Goal: Check status: Check status

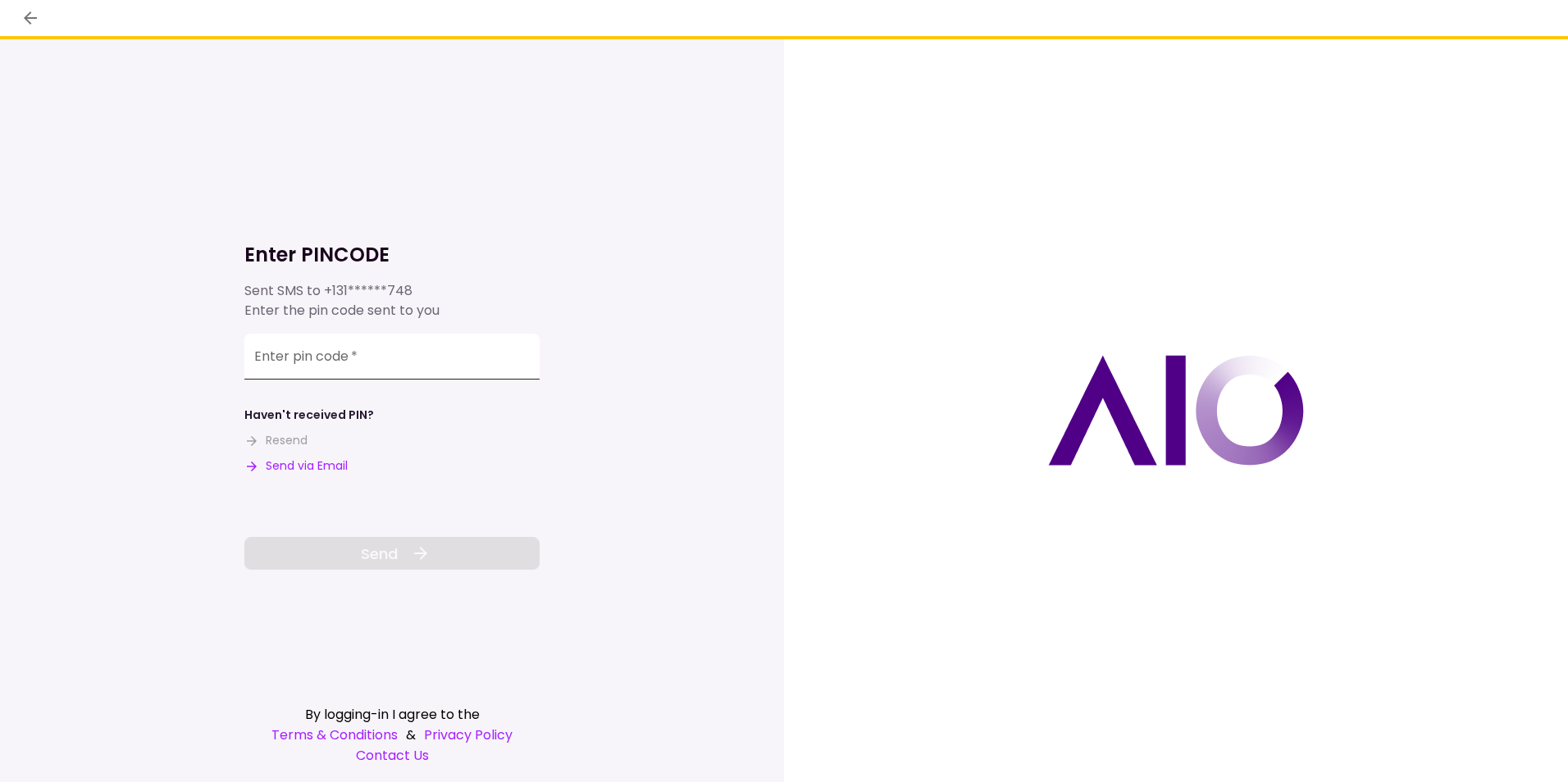
click at [383, 365] on input "Enter pin code   *" at bounding box center [392, 356] width 295 height 46
type input "******"
click at [398, 553] on button "Send" at bounding box center [392, 553] width 295 height 33
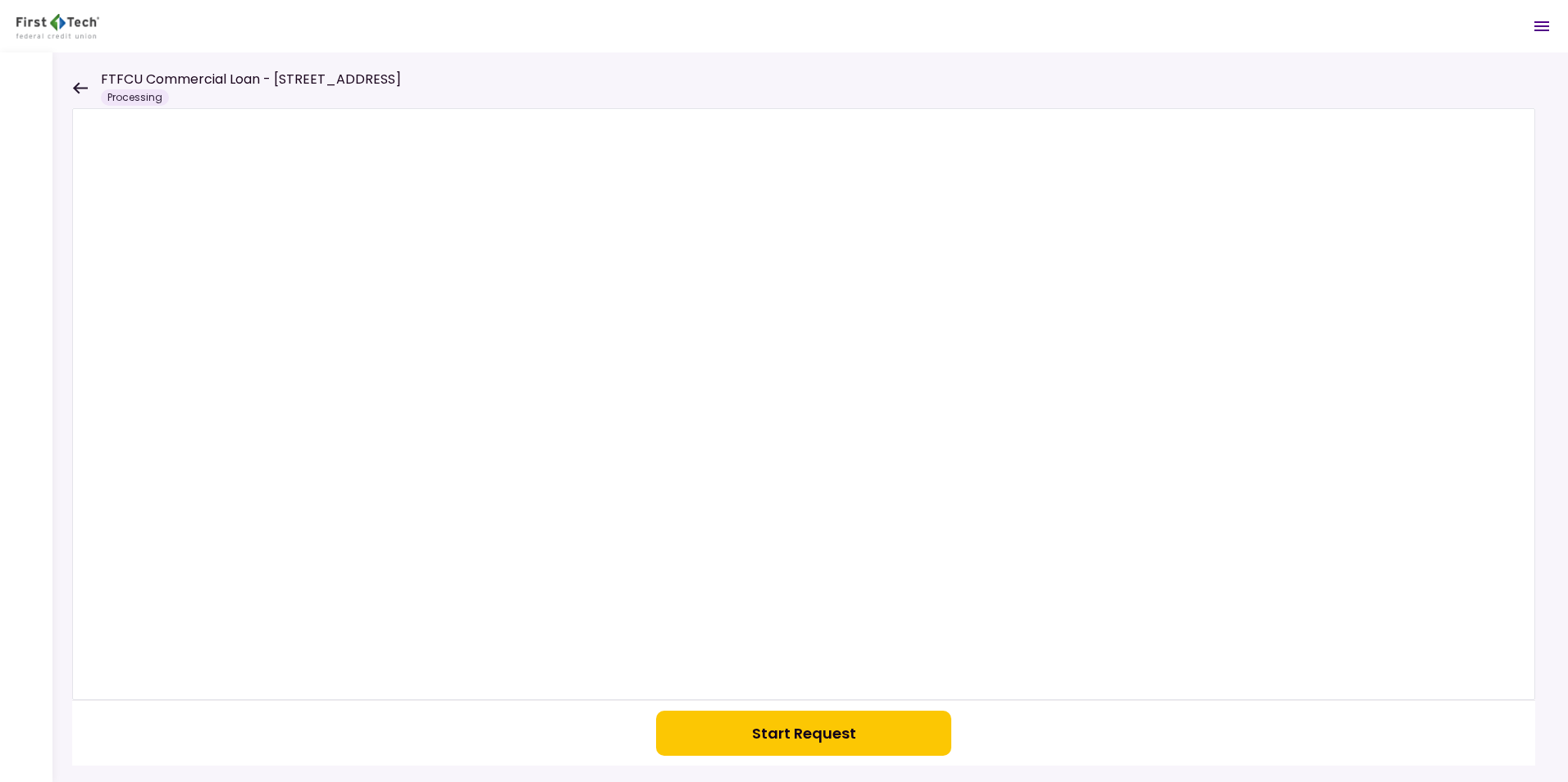
click at [77, 83] on icon at bounding box center [80, 88] width 14 height 12
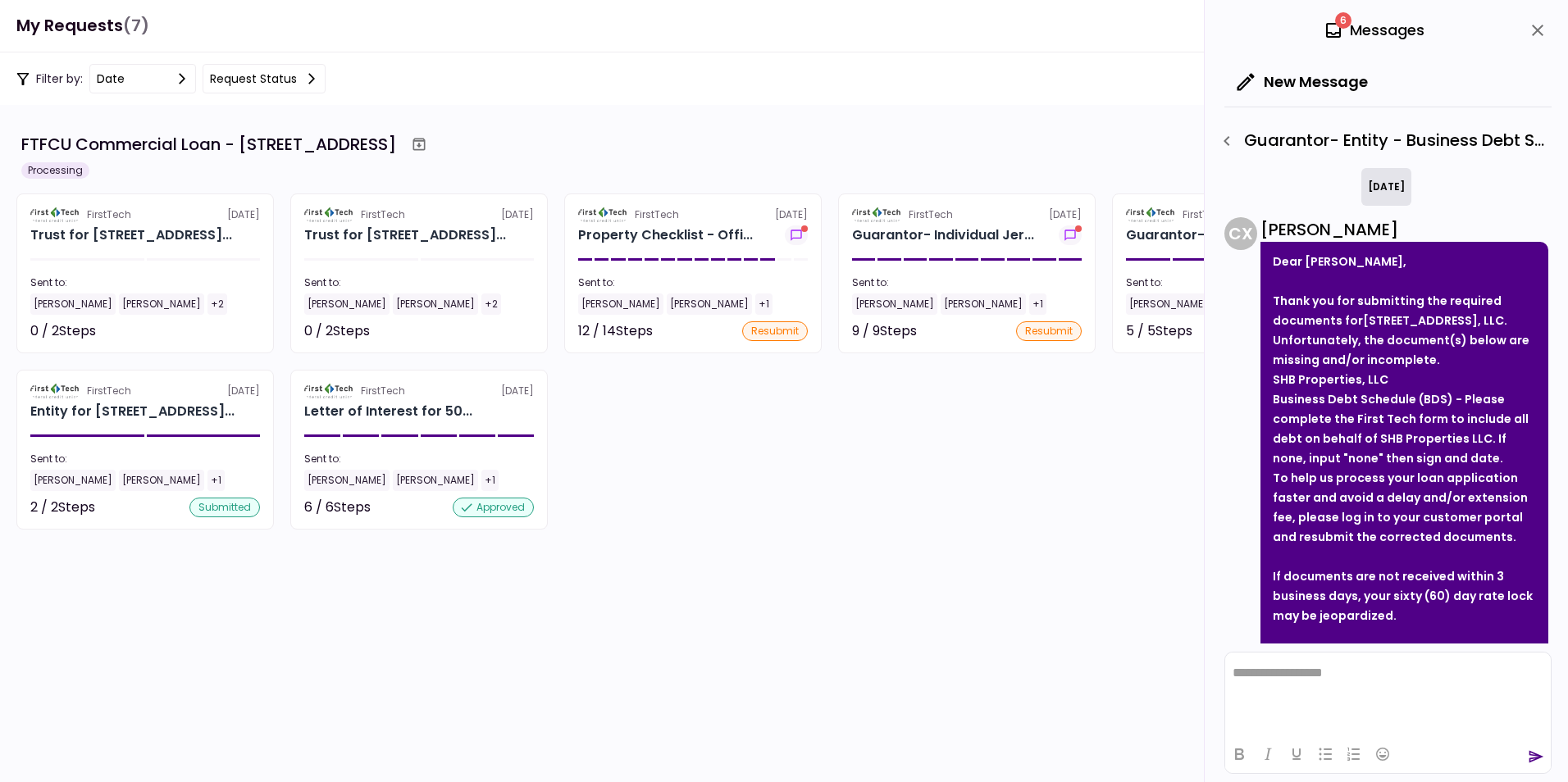
click at [1232, 139] on icon "button" at bounding box center [1227, 141] width 20 height 20
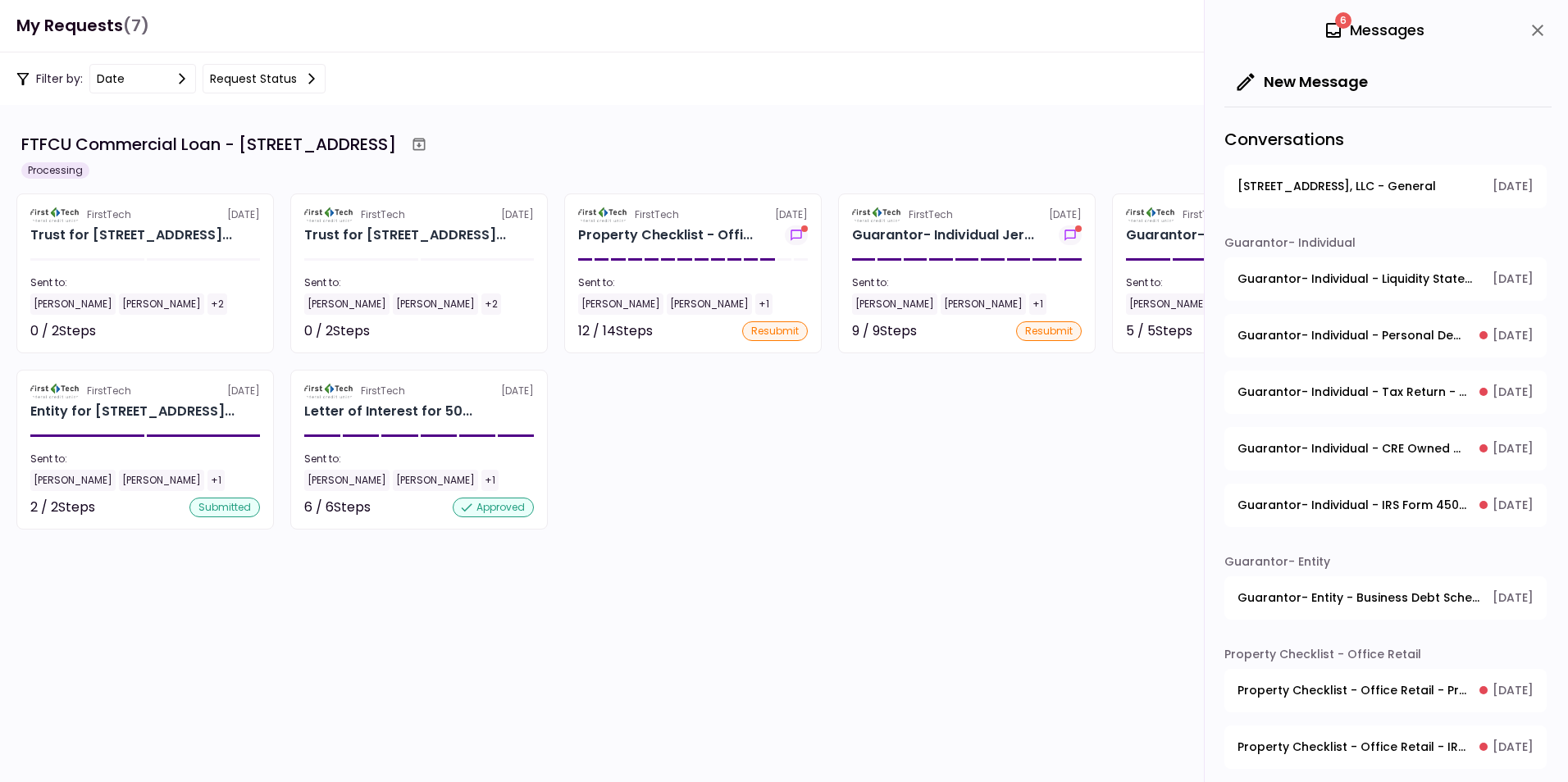
scroll to position [264, 0]
